Goal: Task Accomplishment & Management: Manage account settings

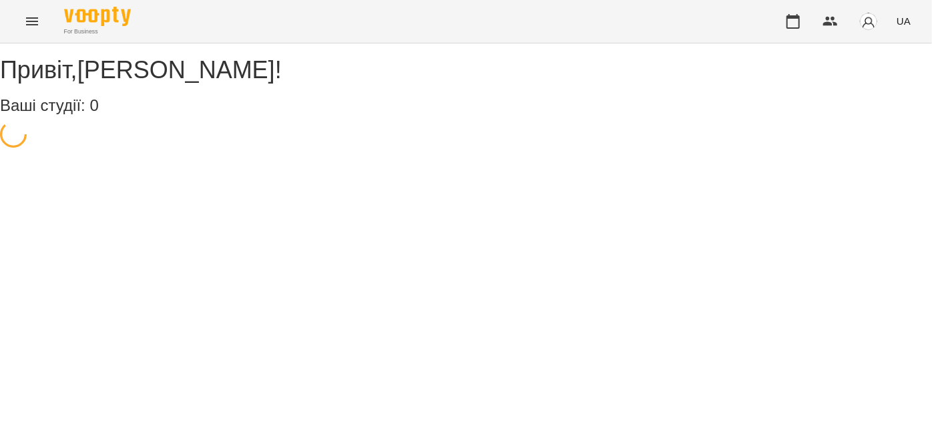
click at [29, 19] on icon "Menu" at bounding box center [32, 21] width 16 height 16
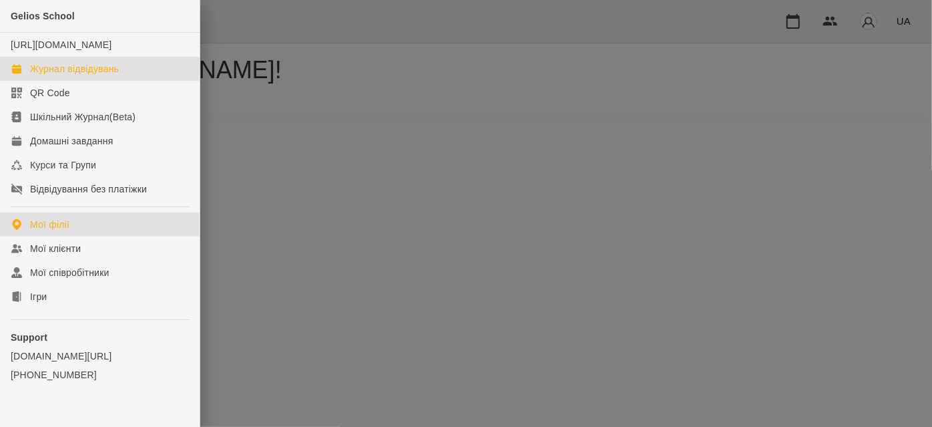
click at [69, 75] on div "Журнал відвідувань" at bounding box center [74, 68] width 89 height 13
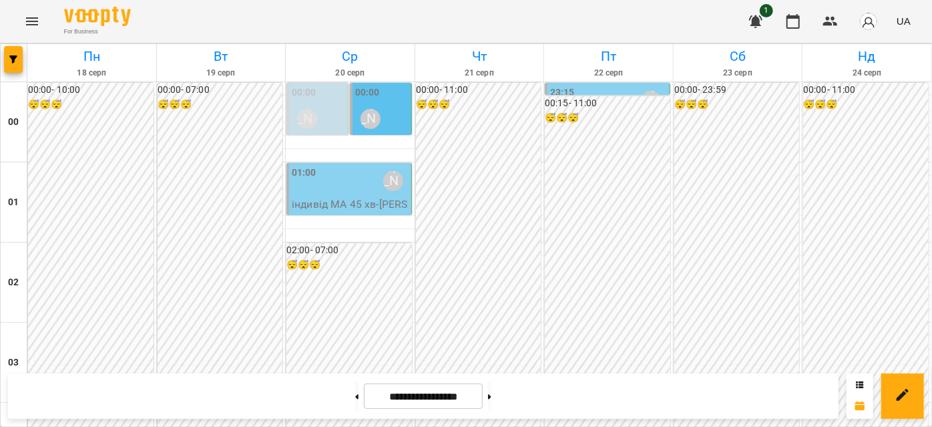
scroll to position [1395, 0]
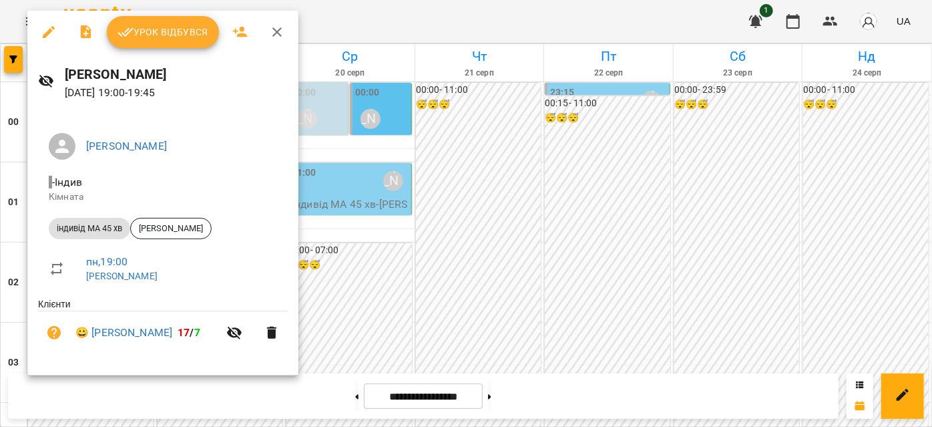
click at [159, 35] on span "Урок відбувся" at bounding box center [162, 32] width 91 height 16
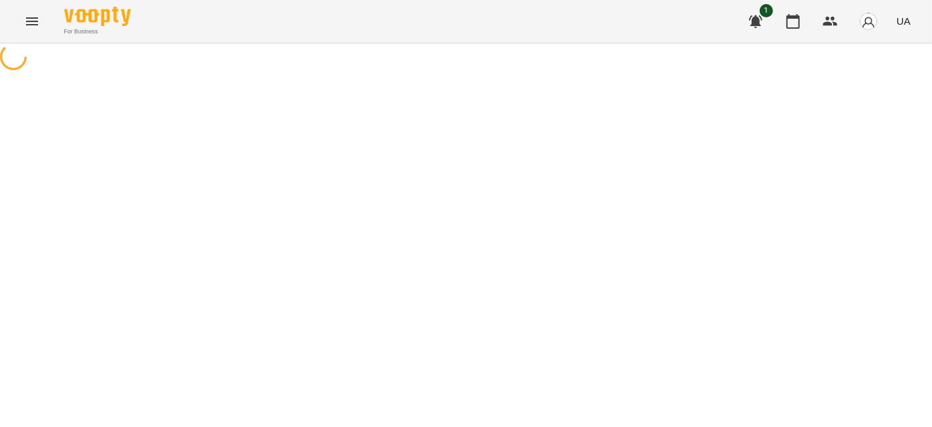
click at [32, 21] on icon "Menu" at bounding box center [32, 21] width 12 height 8
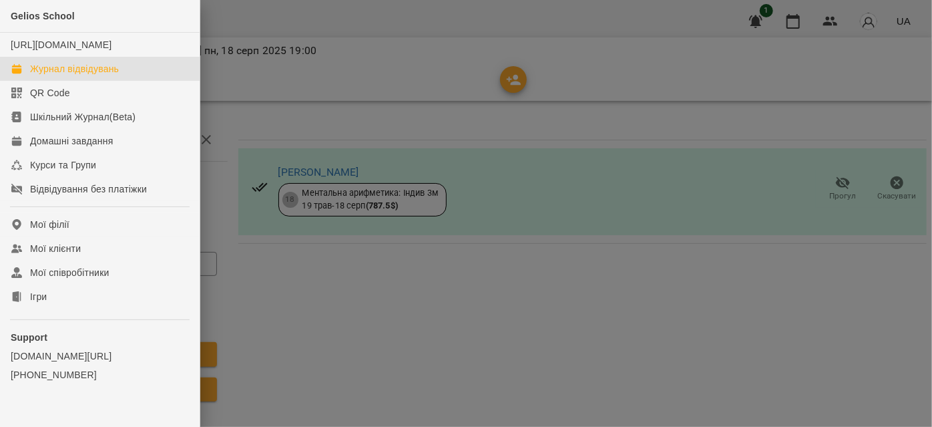
click at [59, 75] on div "Журнал відвідувань" at bounding box center [74, 68] width 89 height 13
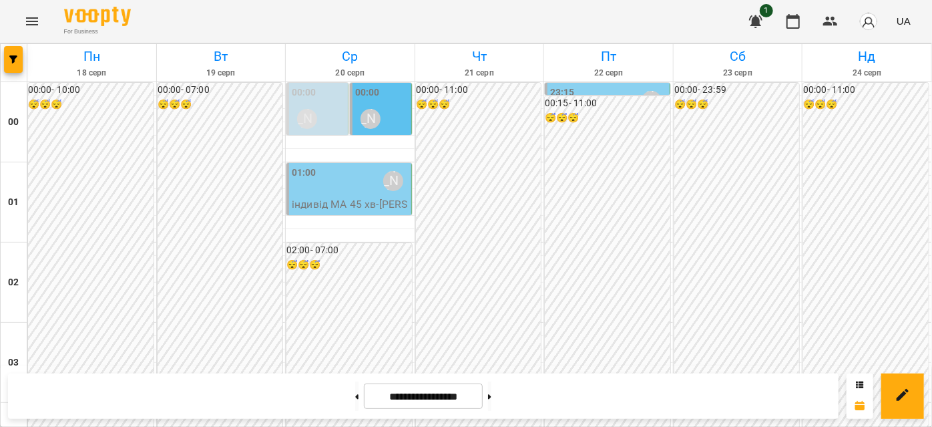
scroll to position [1395, 0]
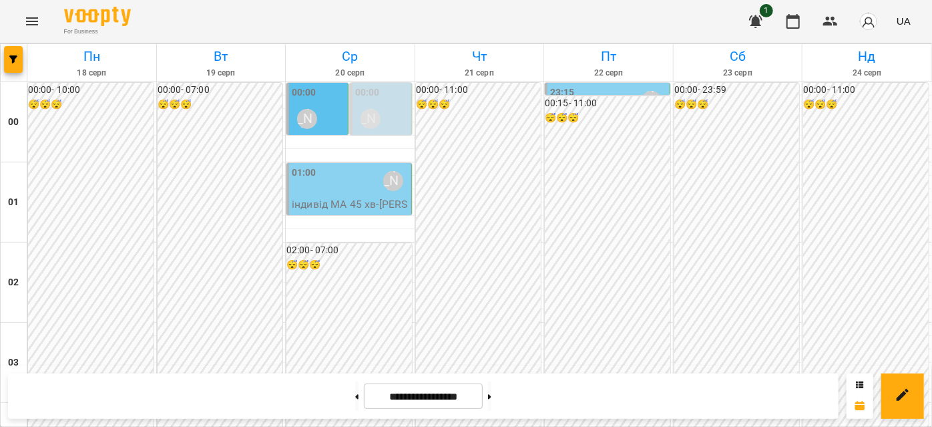
scroll to position [1455, 0]
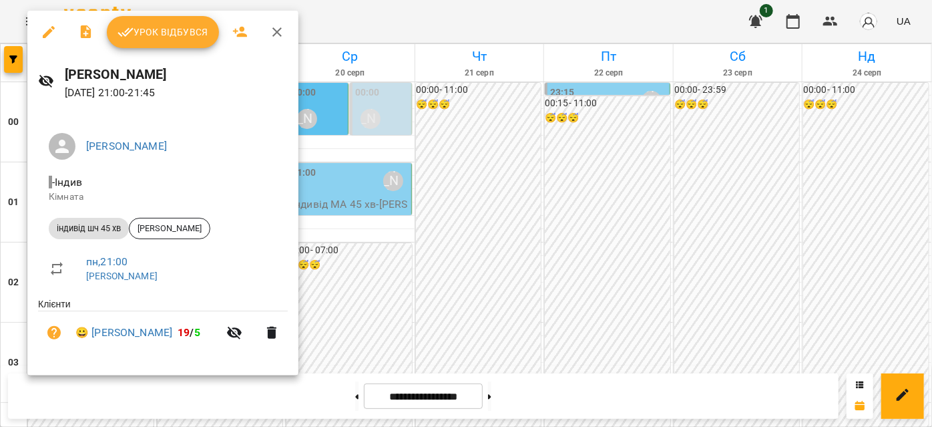
click at [53, 29] on icon "button" at bounding box center [49, 32] width 16 height 16
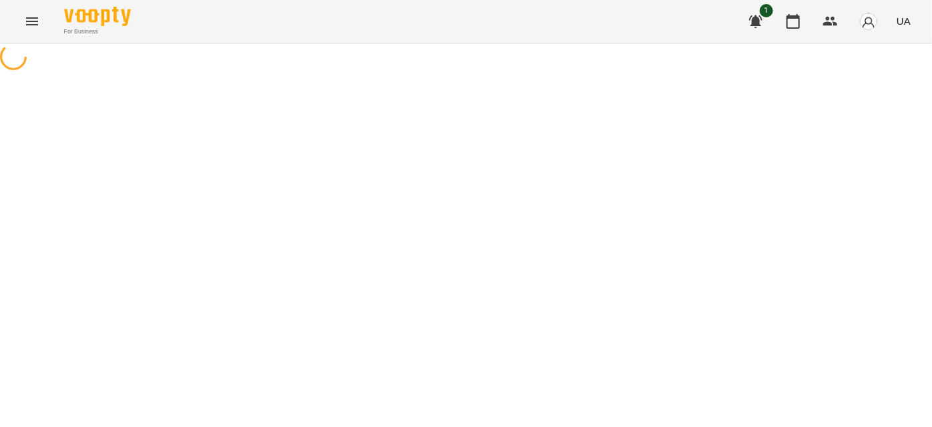
select select "**********"
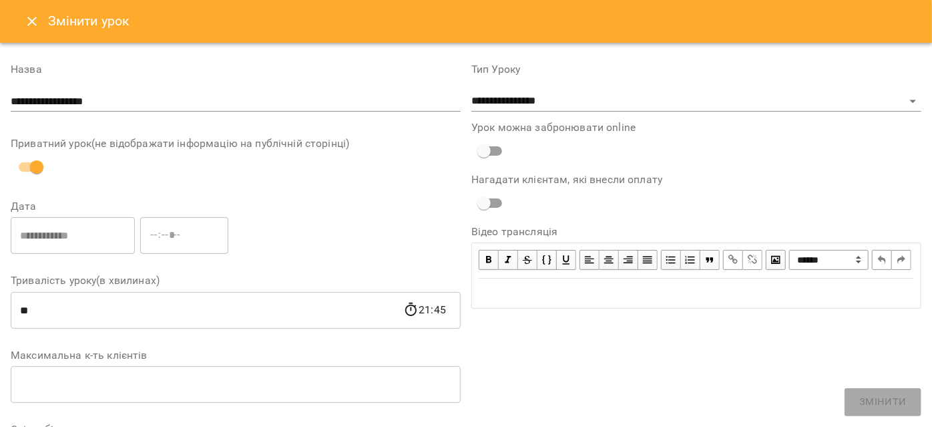
click at [35, 15] on icon "Close" at bounding box center [32, 21] width 16 height 16
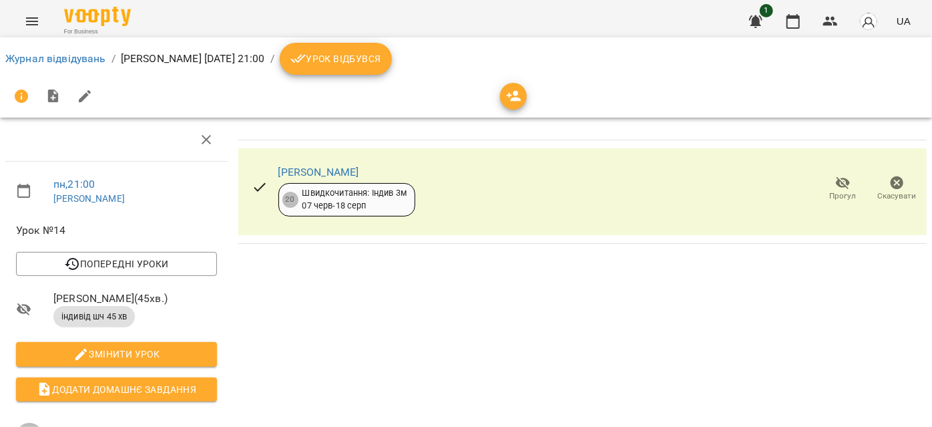
click at [878, 185] on span "Скасувати" at bounding box center [897, 188] width 38 height 27
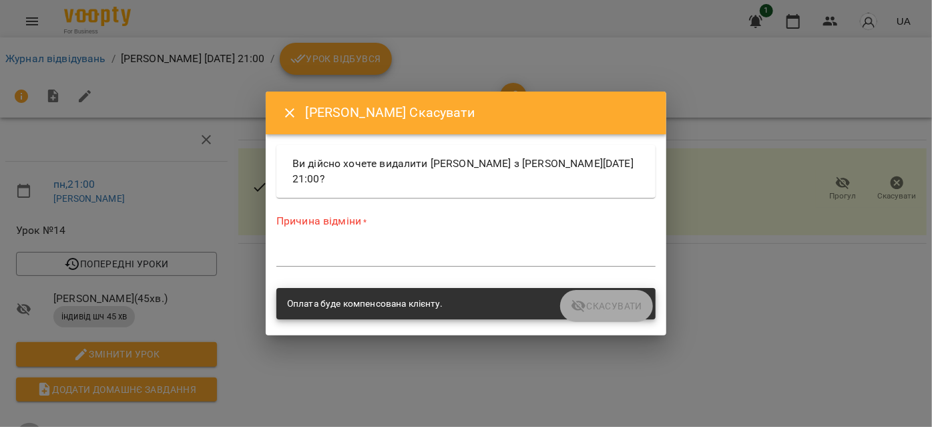
click at [439, 262] on div "*" at bounding box center [465, 255] width 379 height 21
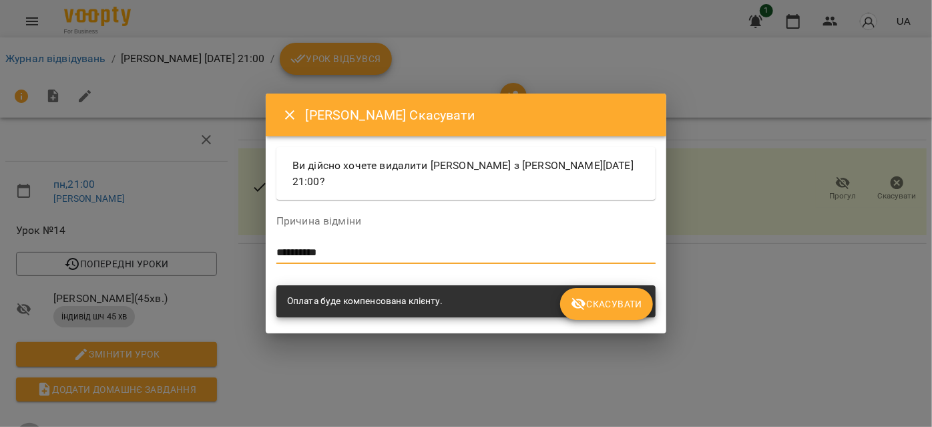
type textarea "**********"
click at [636, 304] on span "Скасувати" at bounding box center [606, 304] width 71 height 16
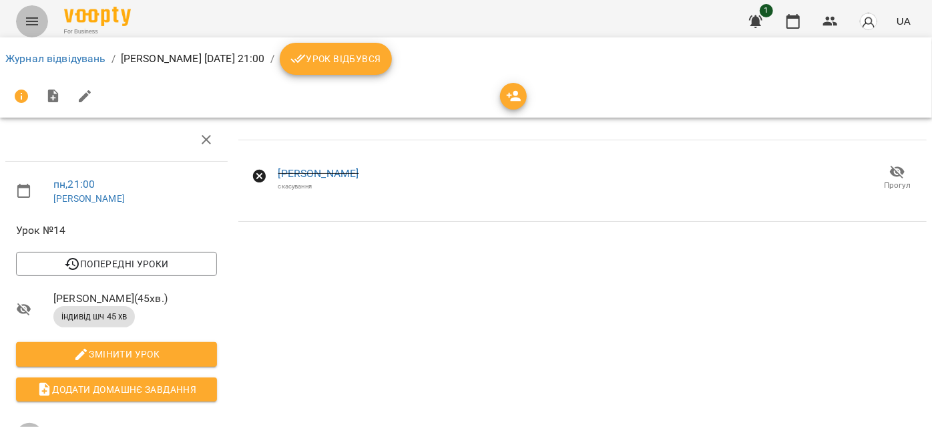
click at [38, 17] on icon "Menu" at bounding box center [32, 21] width 16 height 16
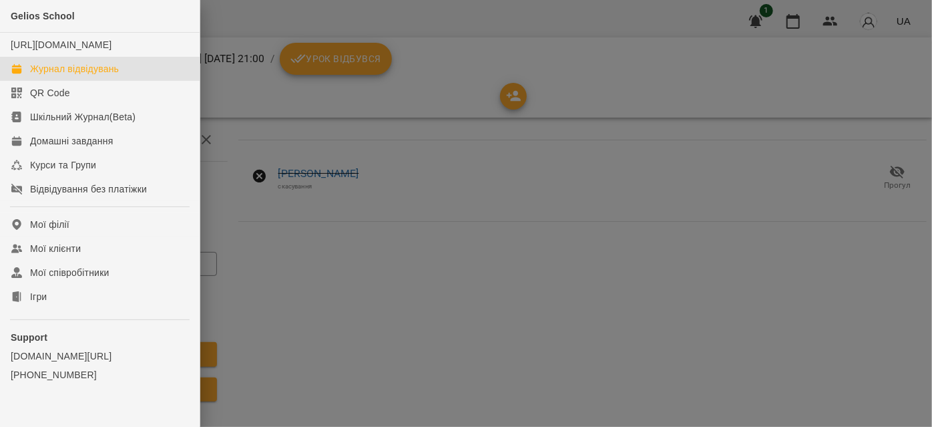
click at [59, 75] on div "Журнал відвідувань" at bounding box center [74, 68] width 89 height 13
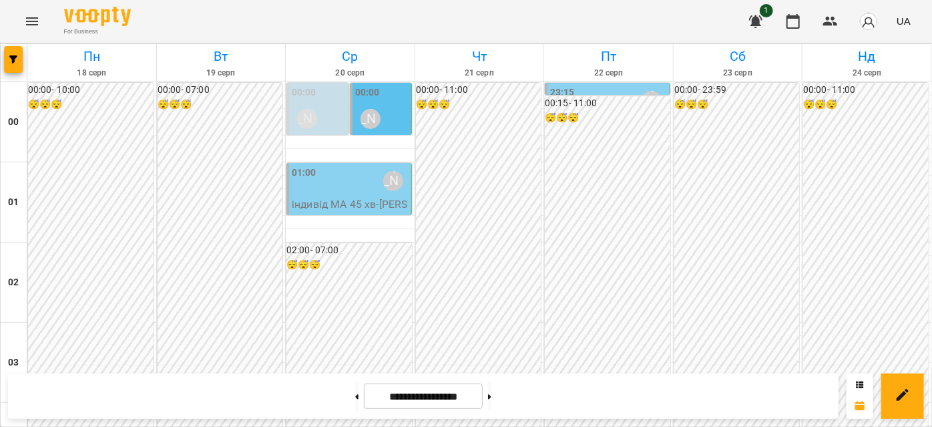
scroll to position [788, 0]
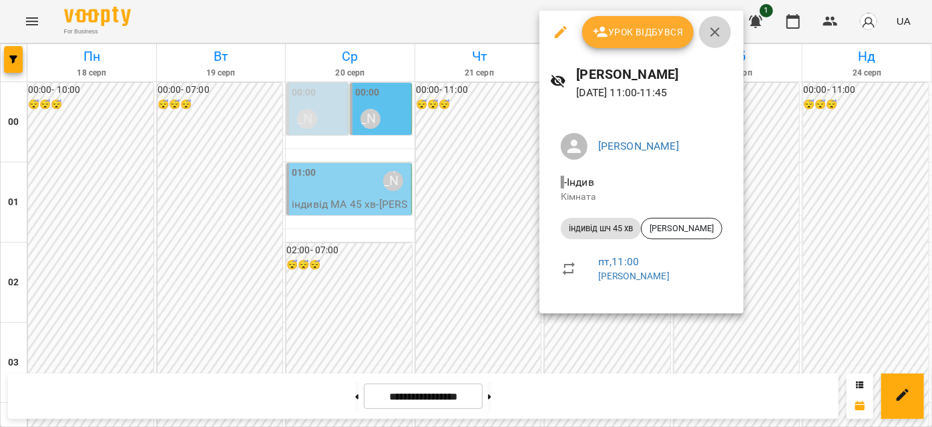
click at [712, 37] on icon "button" at bounding box center [715, 32] width 16 height 16
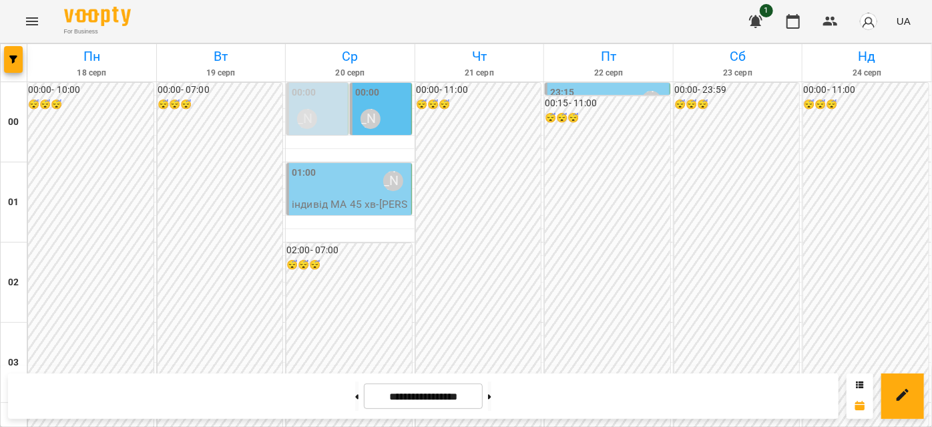
scroll to position [1395, 0]
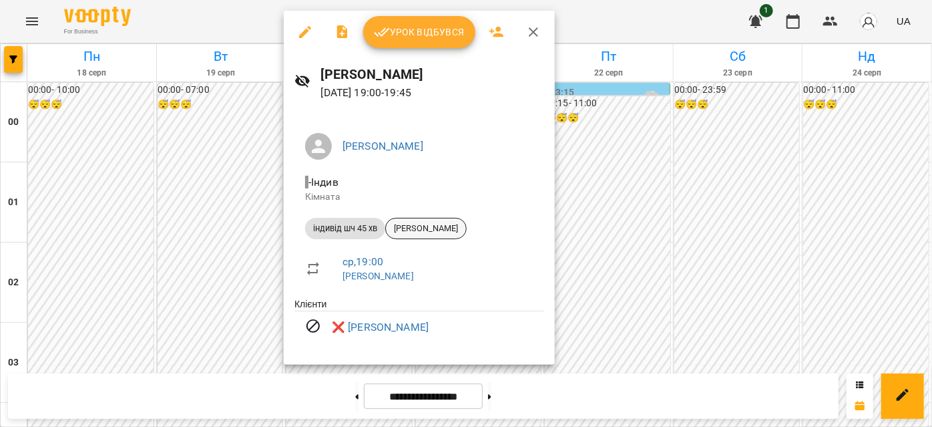
click at [443, 228] on span "Федір Лисиченко" at bounding box center [426, 228] width 80 height 12
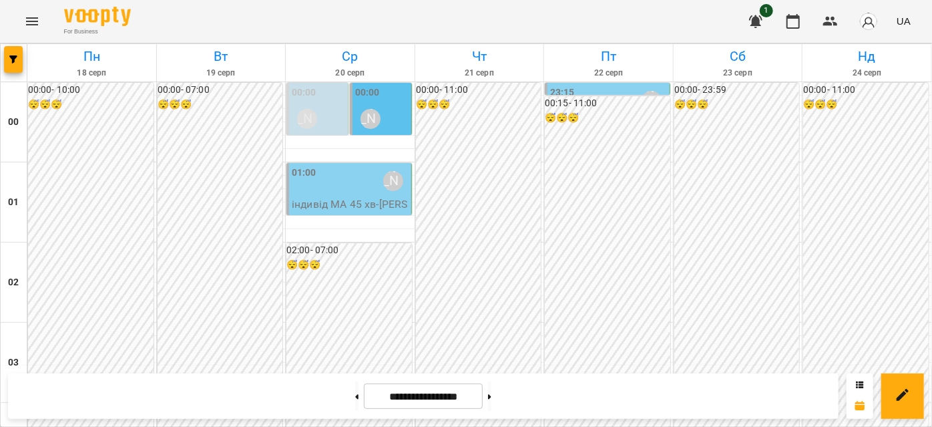
scroll to position [1335, 0]
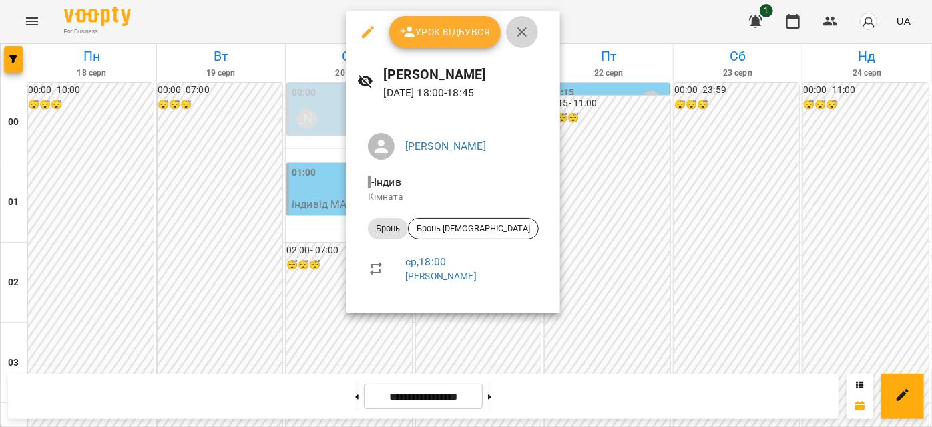
click at [516, 31] on icon "button" at bounding box center [522, 32] width 16 height 16
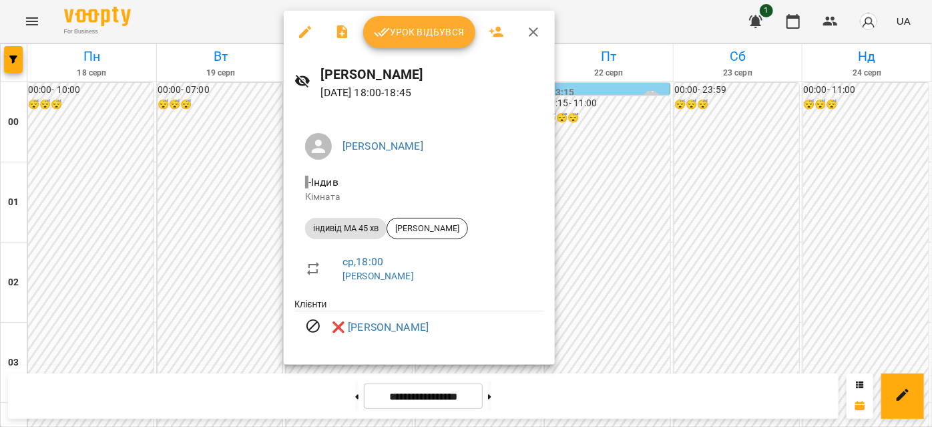
click at [530, 27] on icon "button" at bounding box center [533, 32] width 16 height 16
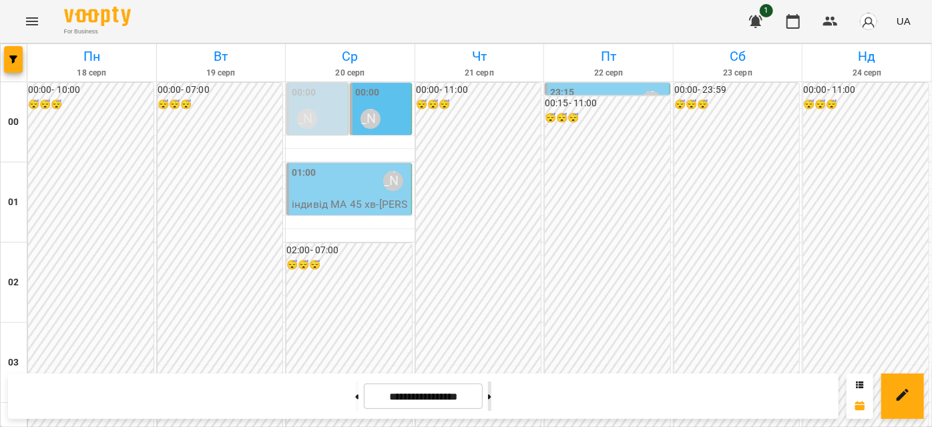
click at [491, 393] on button at bounding box center [489, 395] width 3 height 29
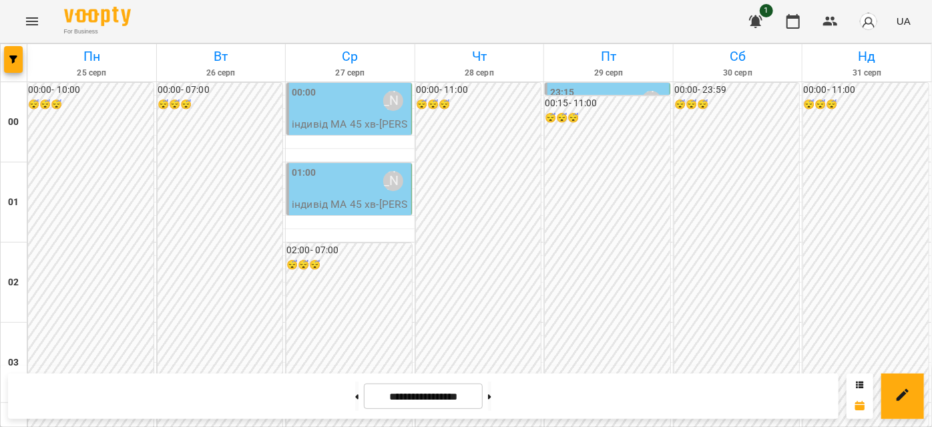
scroll to position [1334, 0]
click at [491, 391] on button at bounding box center [489, 395] width 3 height 29
click at [355, 401] on button at bounding box center [356, 395] width 3 height 29
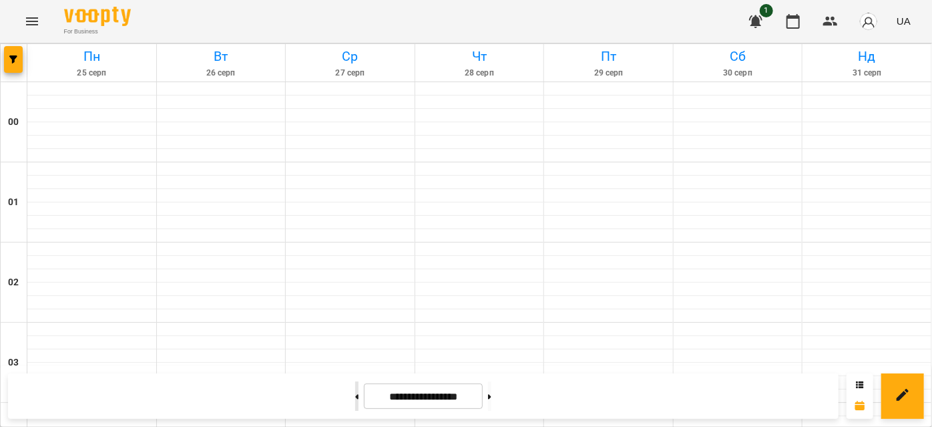
click at [355, 401] on button at bounding box center [356, 395] width 3 height 29
type input "**********"
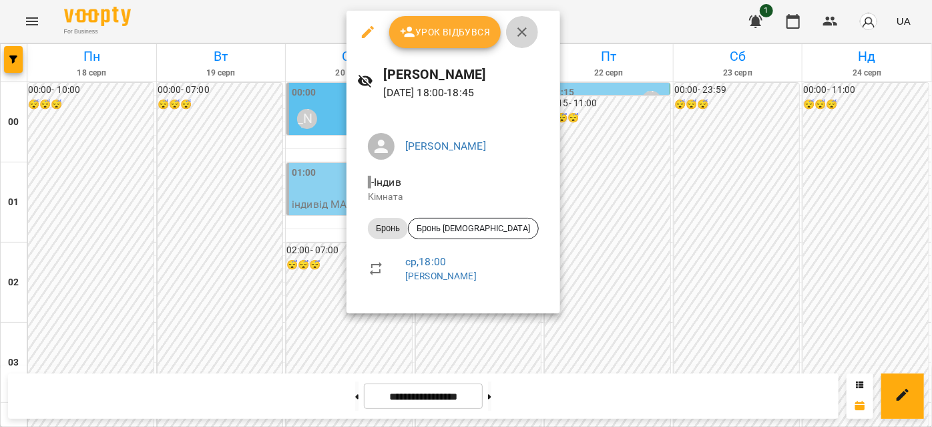
click at [525, 32] on icon "button" at bounding box center [522, 32] width 16 height 16
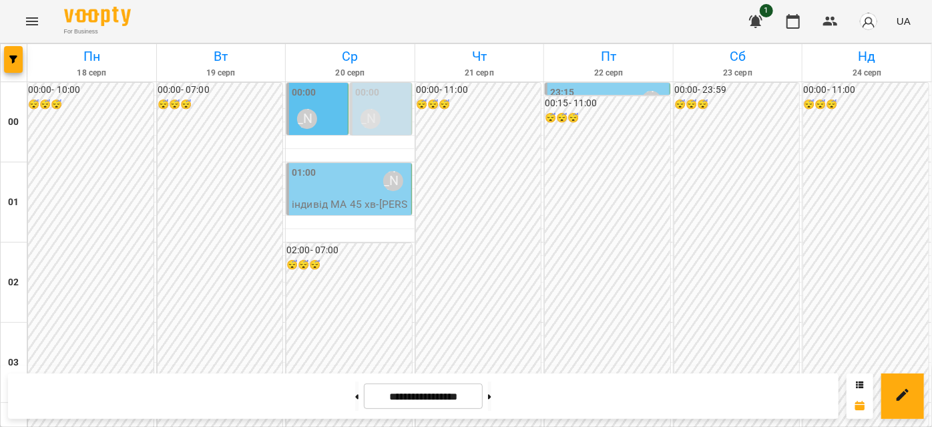
scroll to position [909, 0]
